Goal: Transaction & Acquisition: Purchase product/service

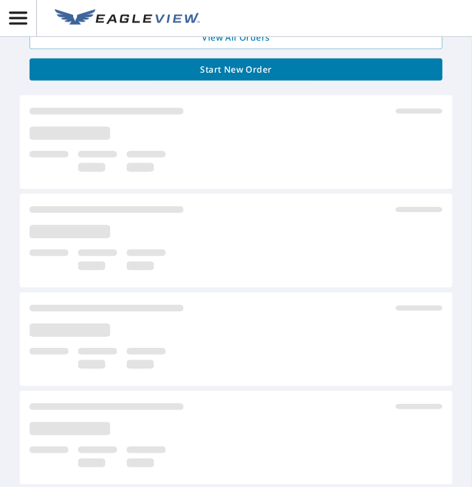
scroll to position [308, 0]
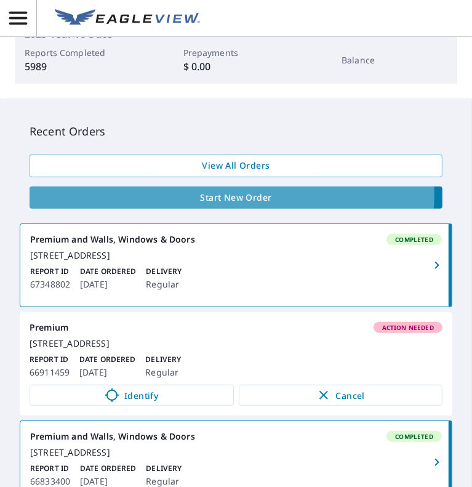
click at [222, 193] on span "Start New Order" at bounding box center [235, 197] width 393 height 15
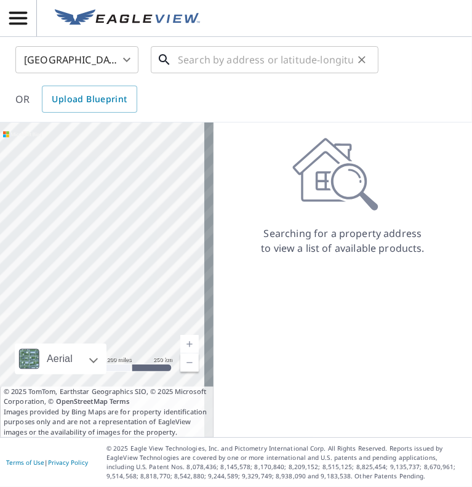
click at [207, 62] on input "text" at bounding box center [265, 59] width 175 height 34
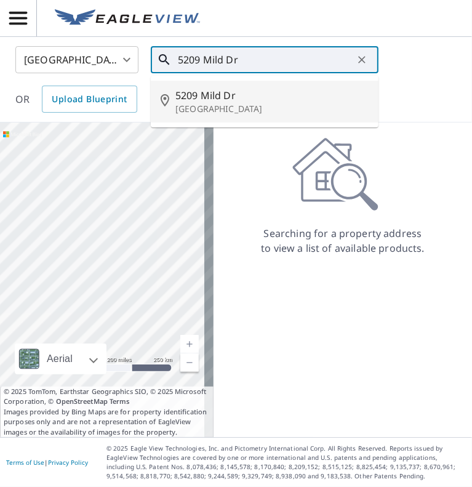
click at [231, 103] on p "[GEOGRAPHIC_DATA]" at bounding box center [271, 109] width 193 height 12
type input "[STREET_ADDRESS]"
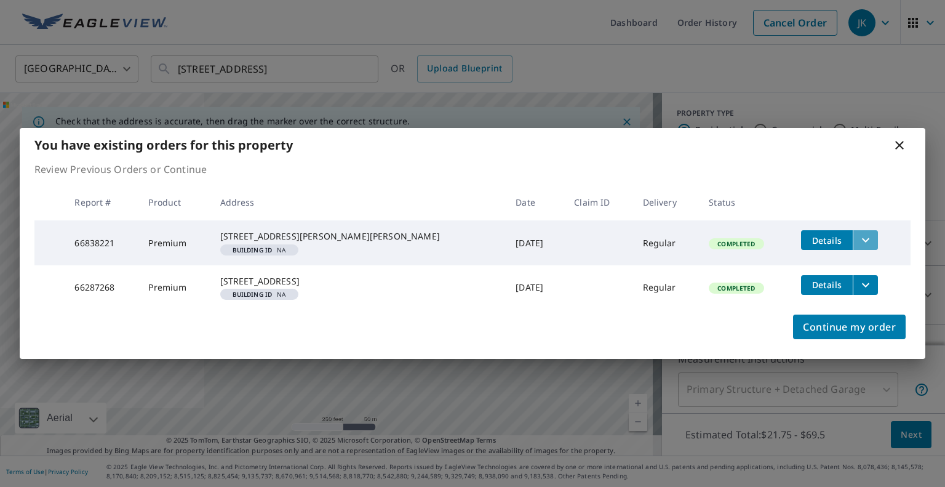
click at [471, 233] on icon "filesDropdownBtn-66838221" at bounding box center [866, 240] width 15 height 15
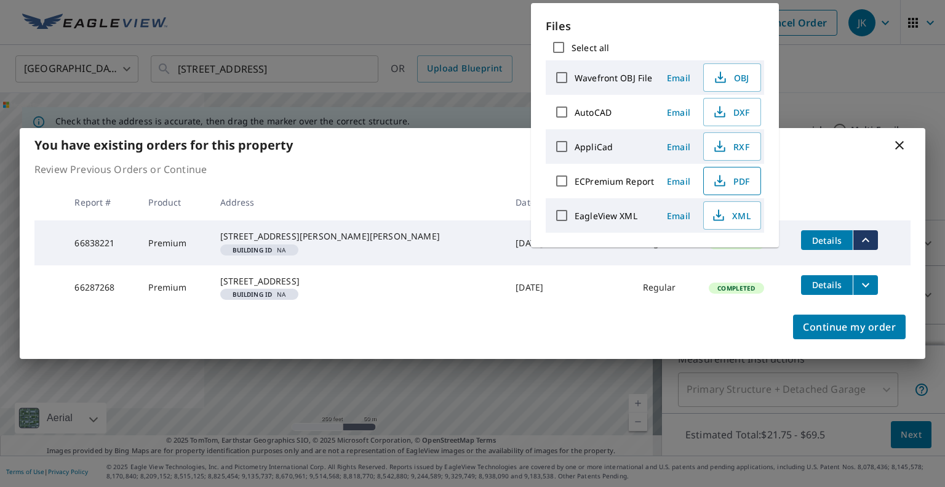
click at [471, 182] on icon "button" at bounding box center [720, 181] width 15 height 15
click at [471, 74] on div "You have existing orders for this property Review Previous Orders or Continue R…" at bounding box center [472, 243] width 945 height 487
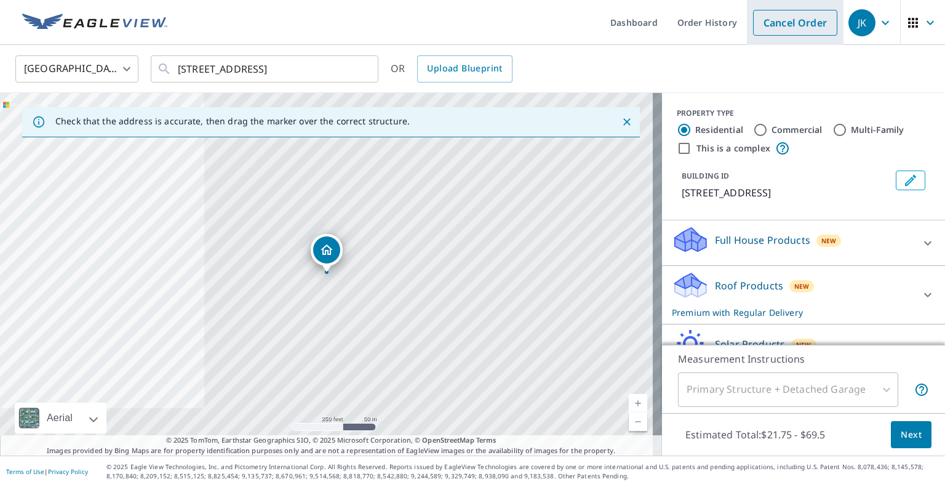
click at [471, 28] on link "Cancel Order" at bounding box center [795, 23] width 84 height 26
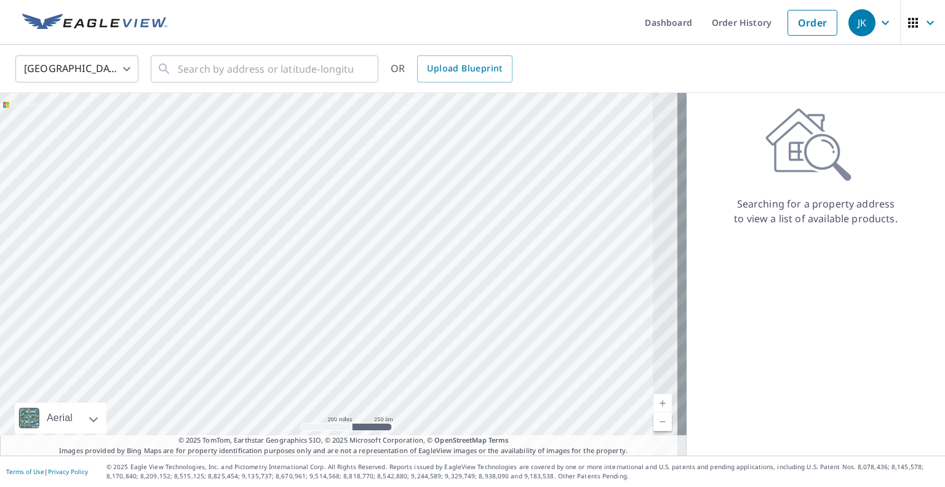
click at [471, 22] on icon "button" at bounding box center [885, 22] width 15 height 15
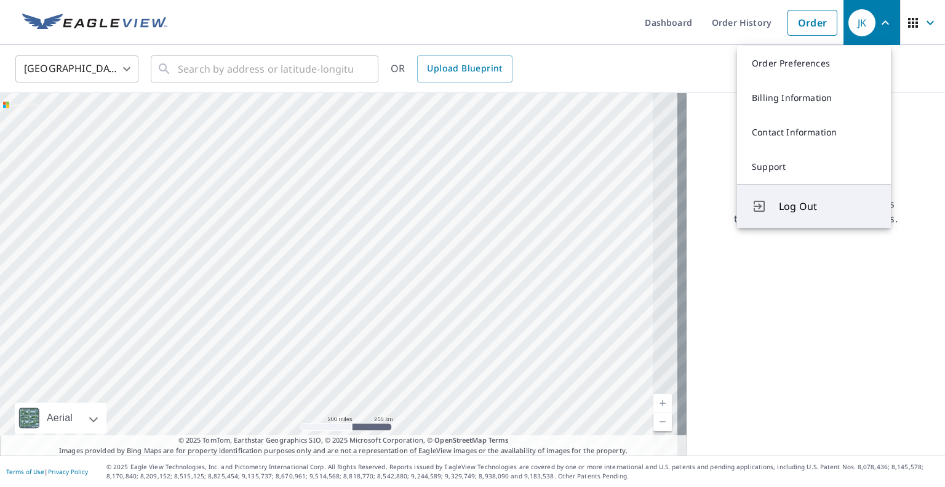
click at [471, 204] on span "Log Out" at bounding box center [827, 206] width 97 height 15
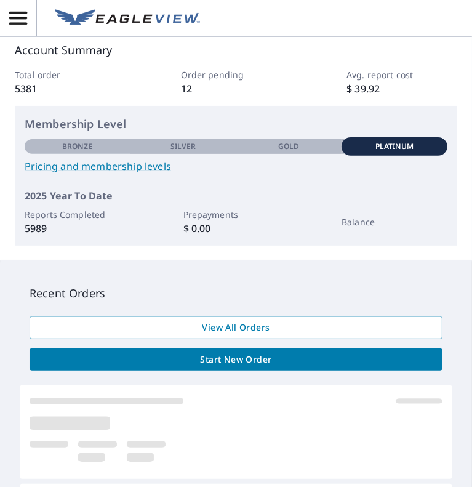
scroll to position [246, 0]
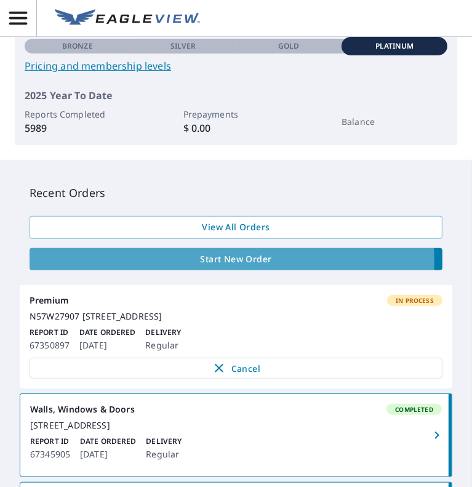
click at [231, 261] on span "Start New Order" at bounding box center [235, 259] width 393 height 15
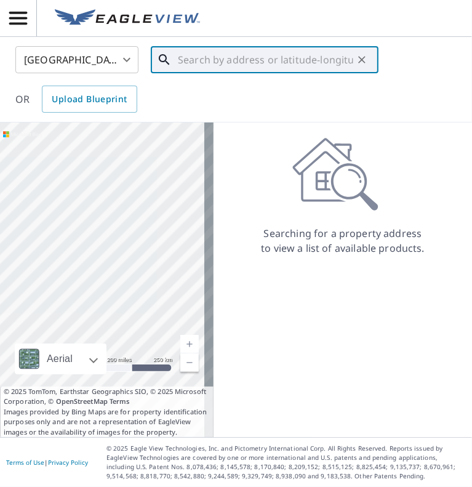
click at [229, 66] on input "text" at bounding box center [265, 59] width 175 height 34
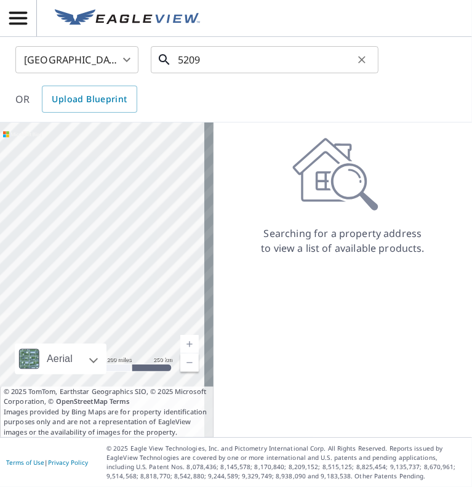
click at [257, 61] on input "5209" at bounding box center [265, 59] width 175 height 34
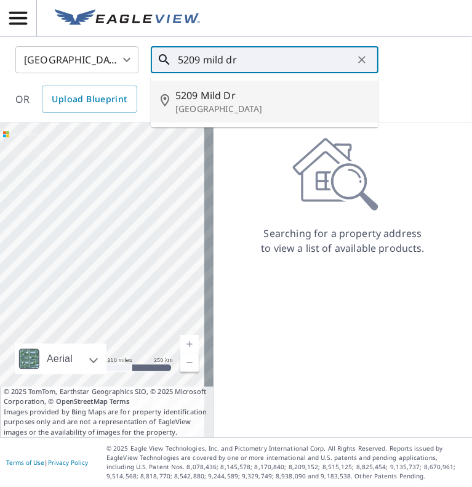
click at [215, 106] on p "[GEOGRAPHIC_DATA]" at bounding box center [271, 109] width 193 height 12
type input "[STREET_ADDRESS]"
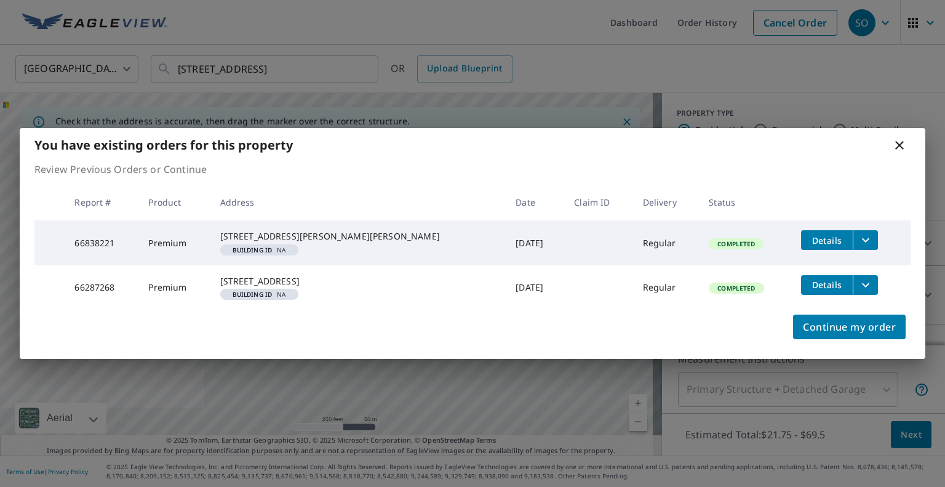
click at [471, 141] on icon at bounding box center [900, 145] width 9 height 9
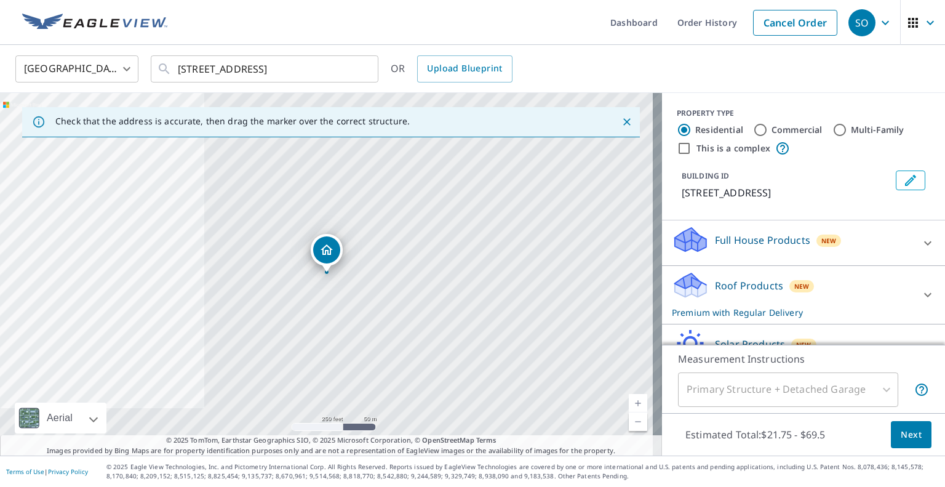
scroll to position [70, 0]
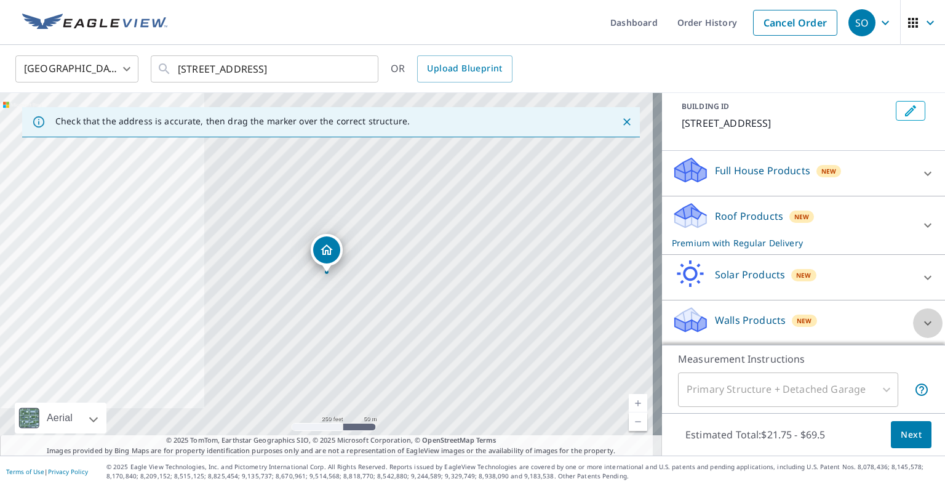
click at [471, 319] on icon at bounding box center [928, 323] width 15 height 15
click at [471, 319] on div "Walls Products New" at bounding box center [796, 322] width 249 height 35
click at [471, 316] on p "Walls Products" at bounding box center [750, 320] width 71 height 15
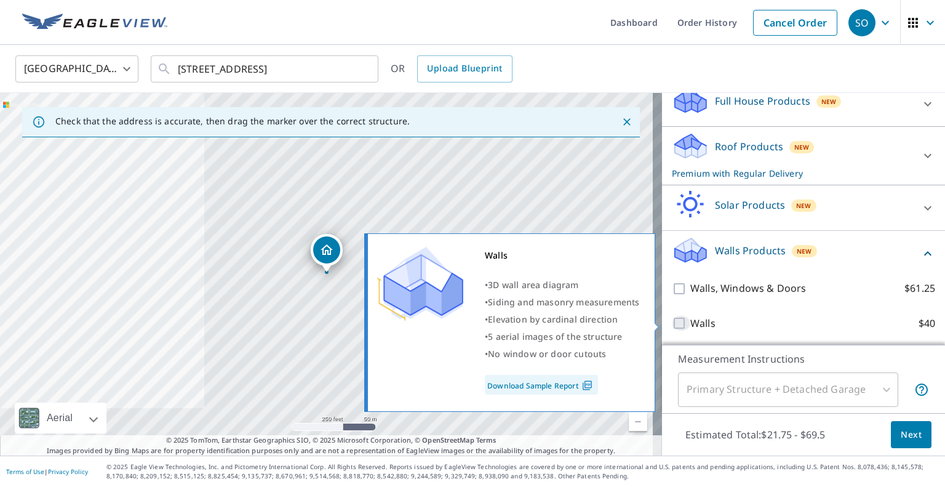
click at [471, 323] on input "Walls $40" at bounding box center [681, 323] width 18 height 15
checkbox input "true"
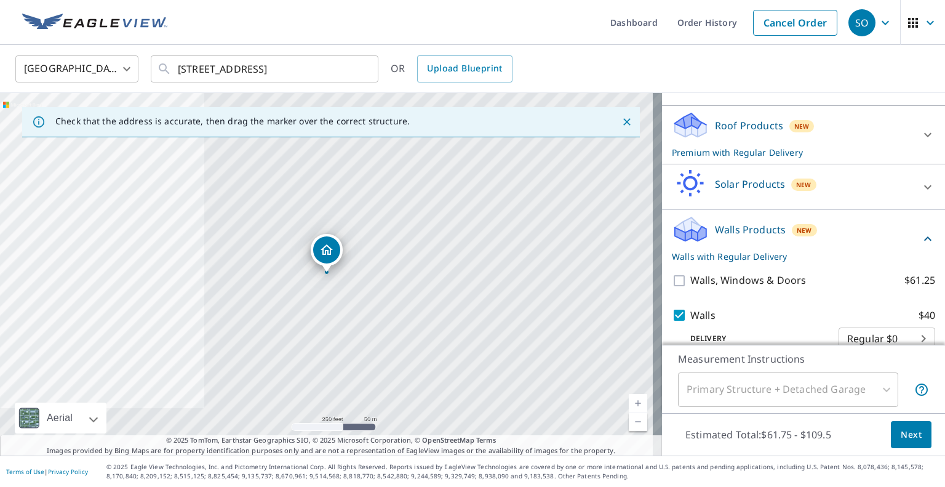
scroll to position [179, 0]
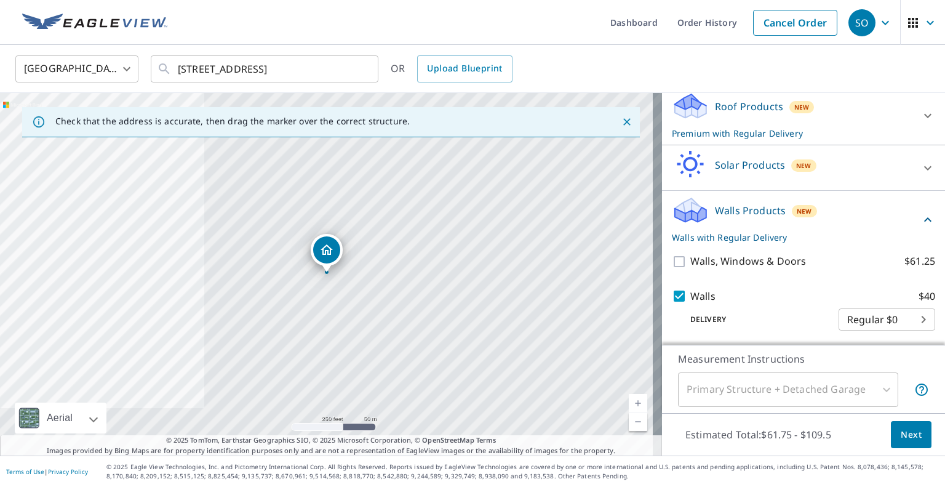
click at [471, 434] on span "Next" at bounding box center [911, 434] width 21 height 15
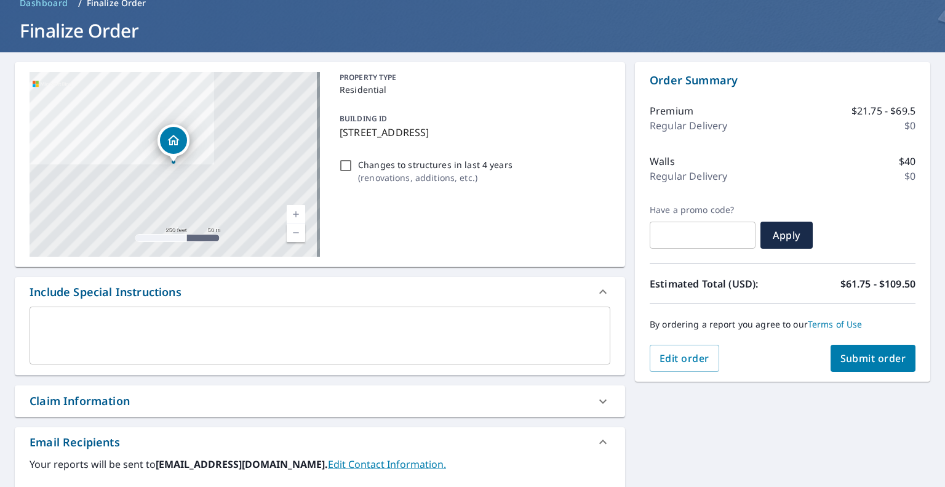
scroll to position [62, 0]
click at [471, 359] on span "Submit order" at bounding box center [874, 358] width 66 height 14
checkbox input "true"
